Goal: Information Seeking & Learning: Understand process/instructions

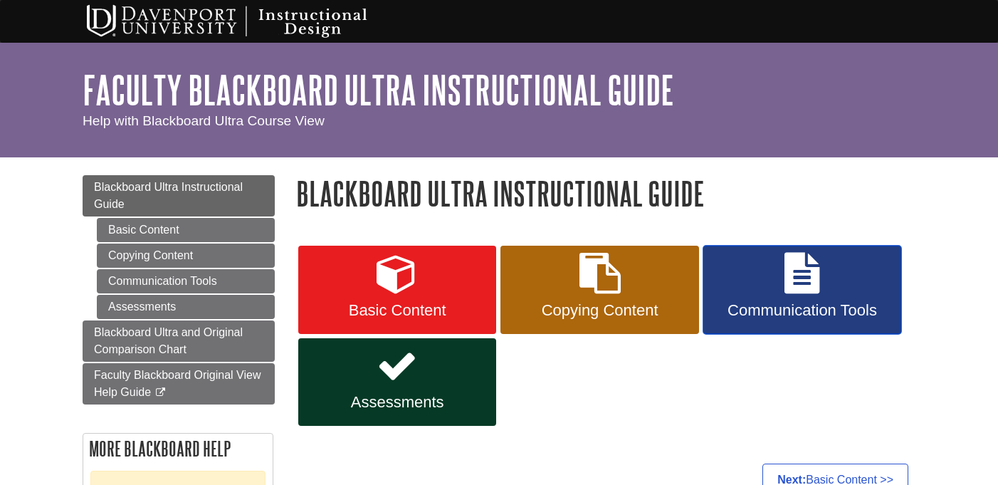
click at [811, 306] on span "Communication Tools" at bounding box center [802, 310] width 177 height 19
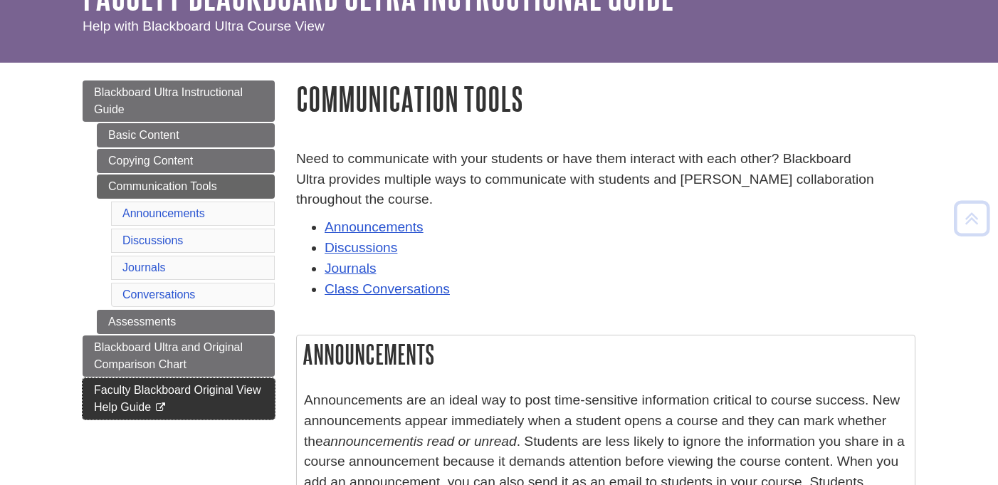
scroll to position [93, 0]
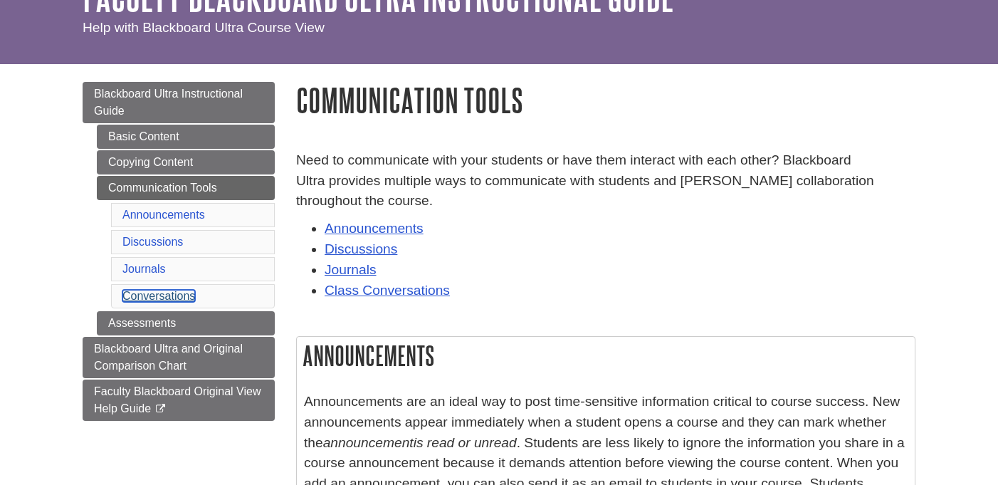
click at [183, 294] on link "Conversations" at bounding box center [158, 296] width 73 height 12
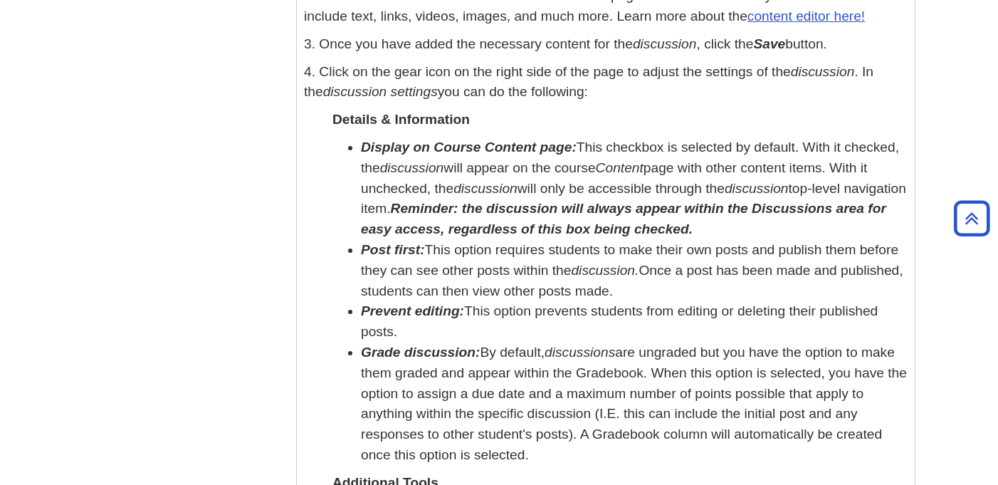
scroll to position [2496, 0]
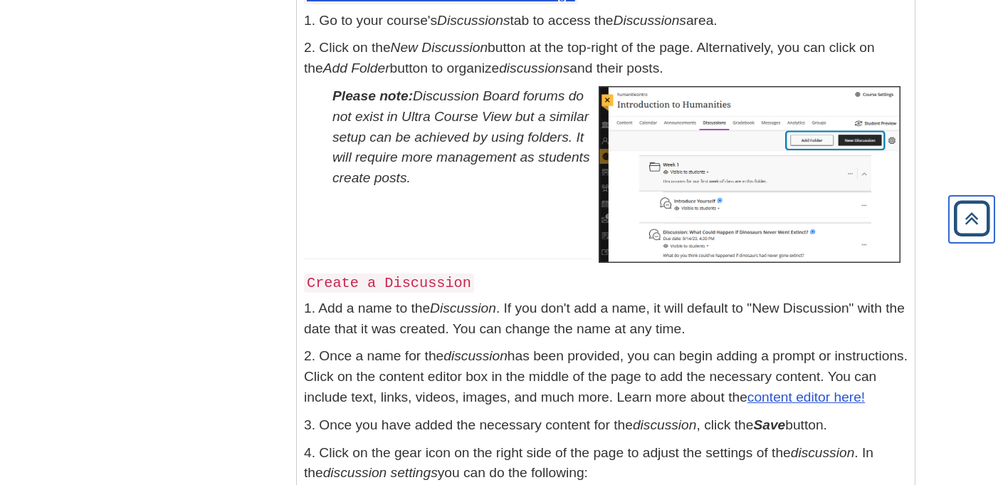
click at [979, 221] on icon "Back to Top" at bounding box center [972, 219] width 46 height 46
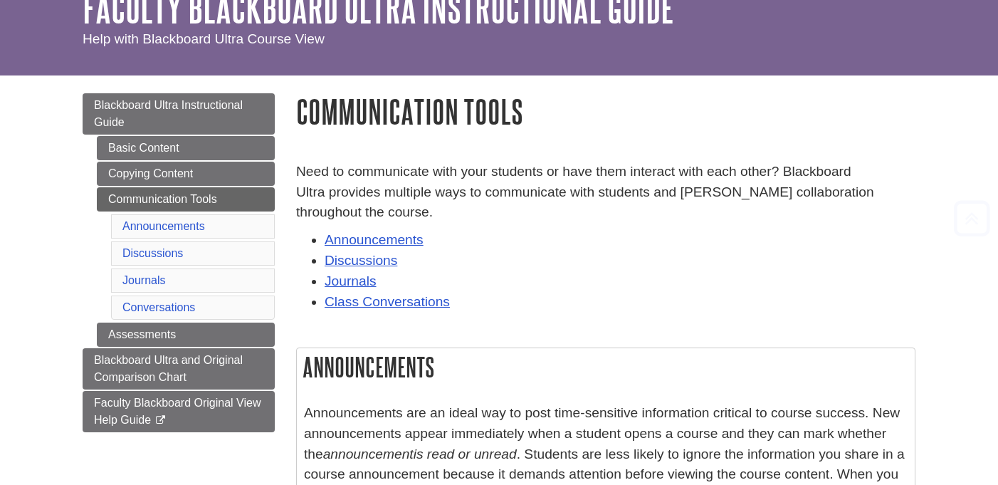
scroll to position [0, 0]
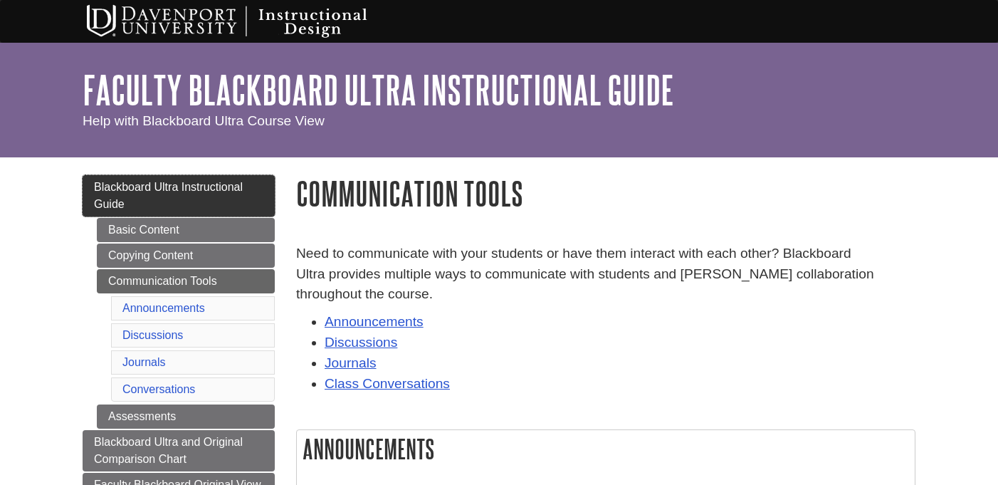
click at [249, 191] on link "Blackboard Ultra Instructional Guide" at bounding box center [179, 195] width 192 height 41
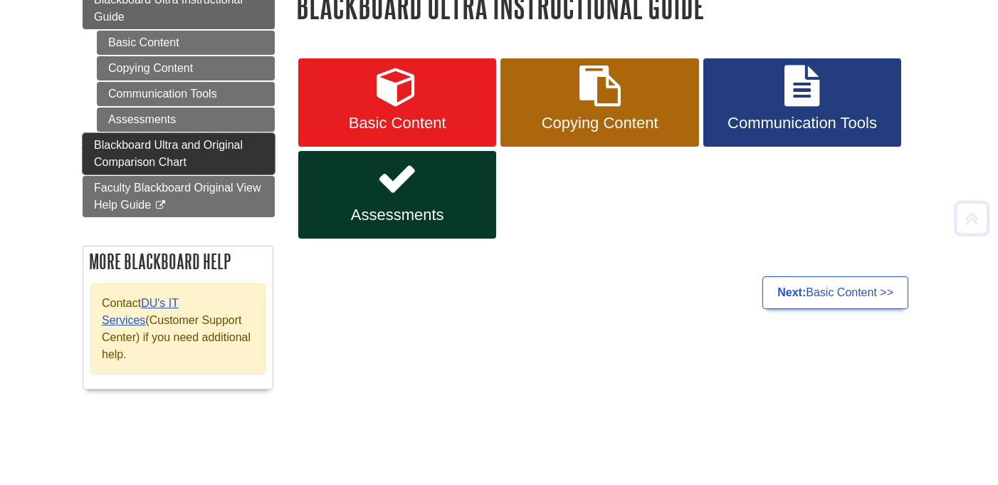
scroll to position [190, 0]
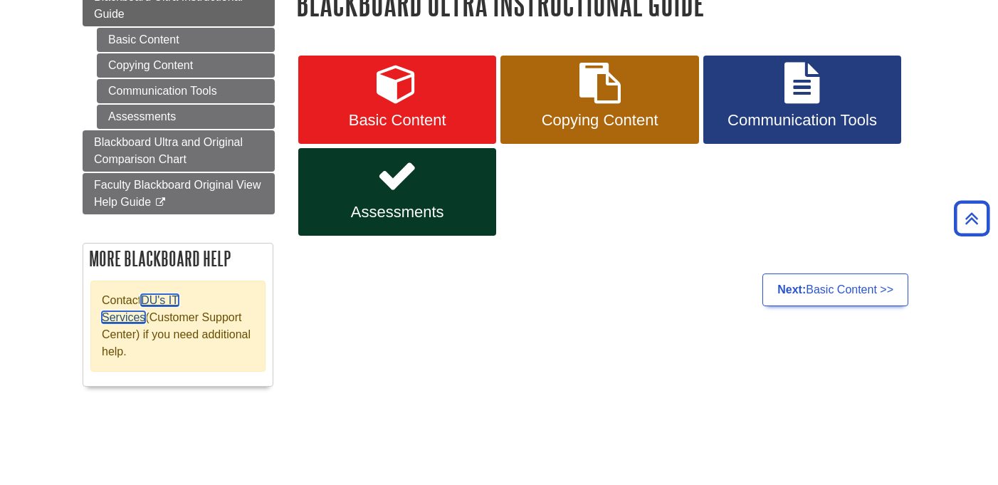
click at [179, 303] on link "DU's IT Services" at bounding box center [140, 308] width 77 height 29
